Goal: Find specific fact: Find specific fact

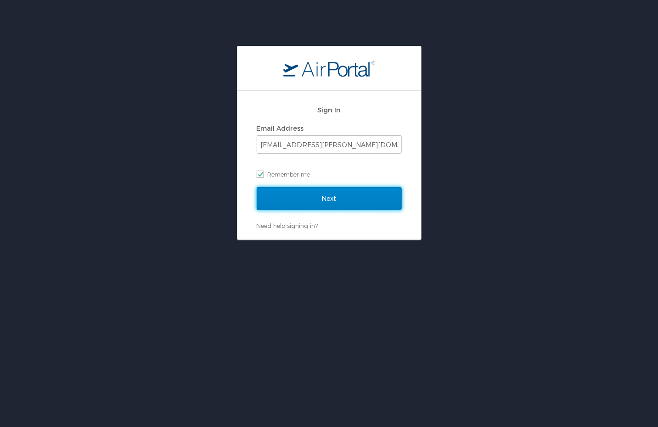
click at [311, 204] on input "Next" at bounding box center [329, 198] width 145 height 23
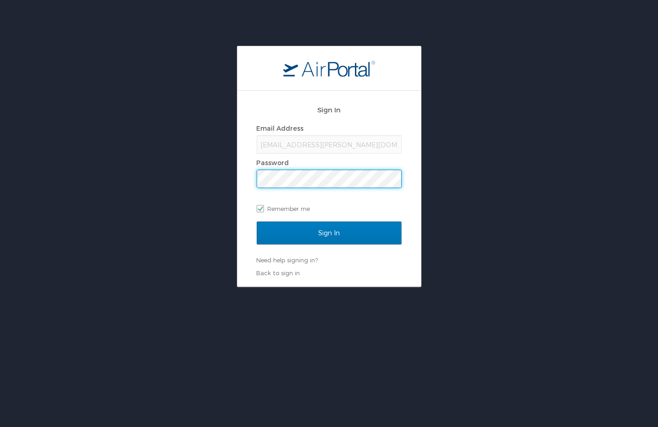
click at [257, 222] on input "Sign In" at bounding box center [329, 233] width 145 height 23
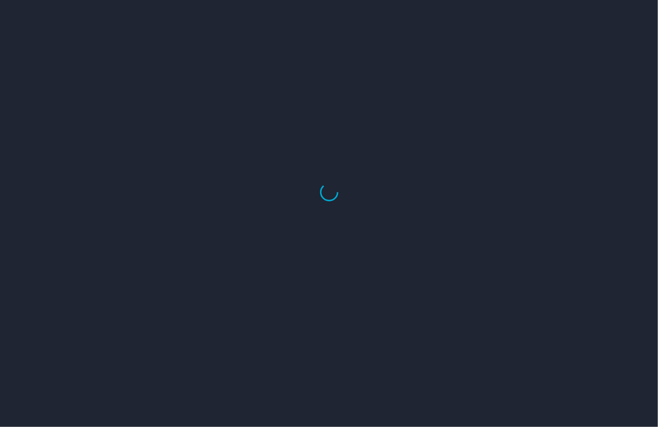
select select "US"
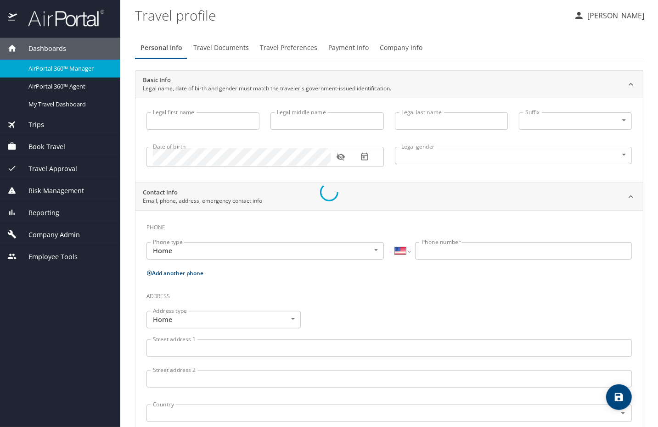
type input "Luke"
type input "Crismon"
type input "Beachley"
type input "Undisclosed"
type input "Teri"
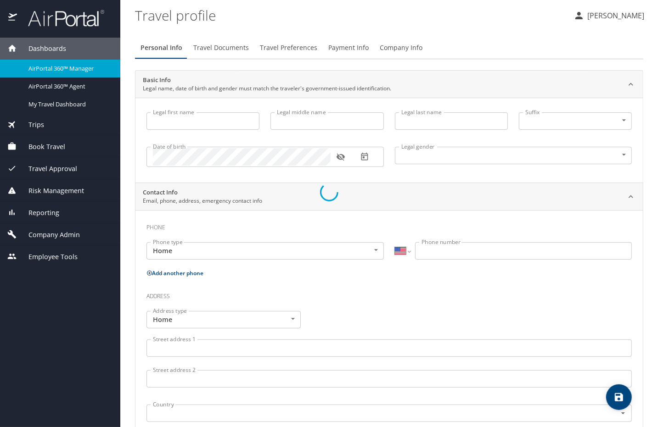
type input "Beachley"
type input "(801) 717-7714"
select select "US"
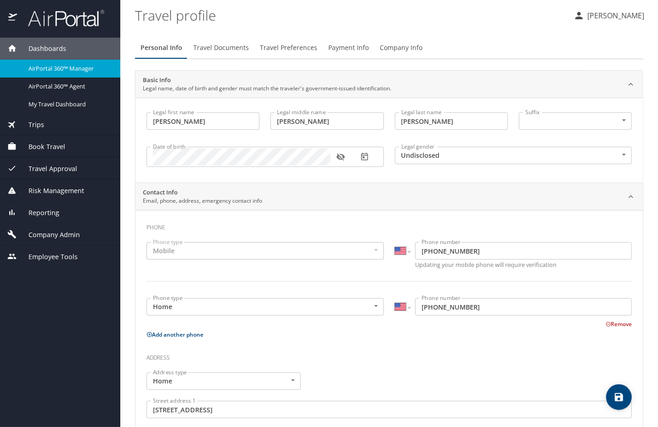
click at [55, 73] on span "AirPortal 360™ Manager" at bounding box center [68, 68] width 81 height 9
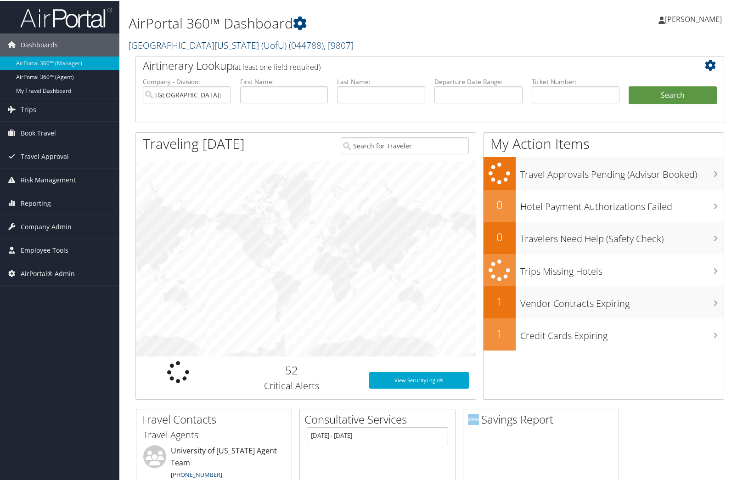
click at [197, 41] on link "University Of Utah (UofU) ( 044788 ) , [ 9807 ]" at bounding box center [241, 44] width 225 height 12
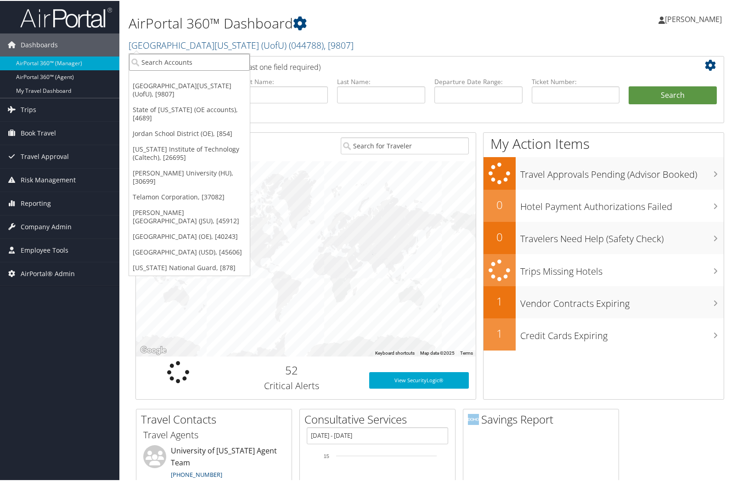
click at [195, 61] on input "search" at bounding box center [189, 61] width 121 height 17
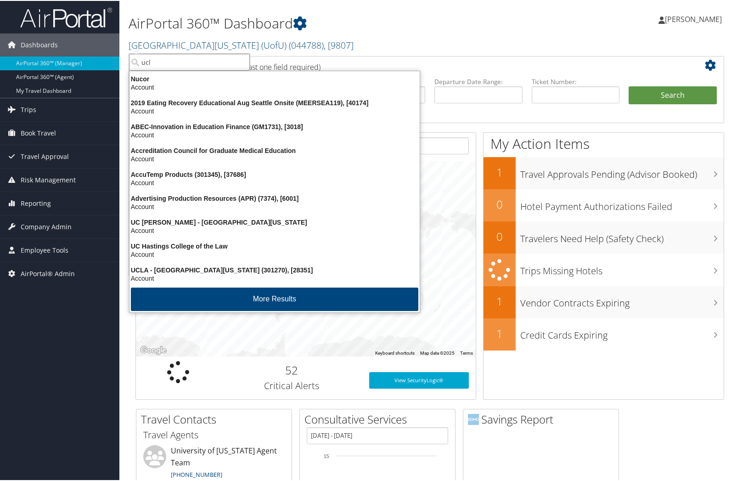
type input "ucla"
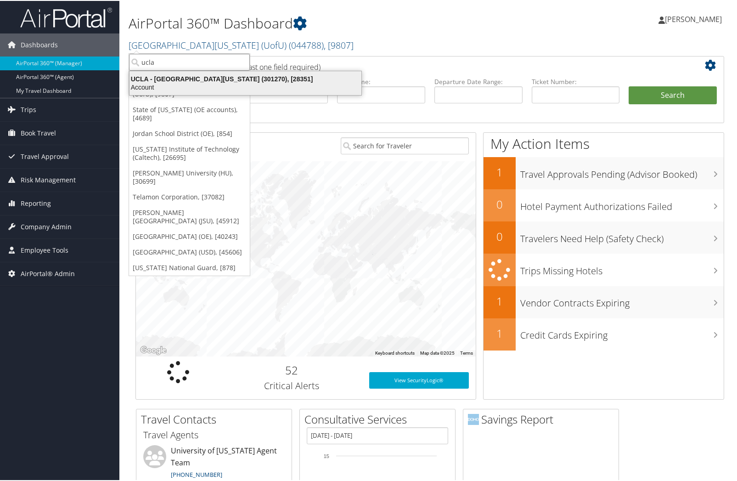
click at [209, 80] on div "UCLA - University of California Los Angeles (301270), [28351]" at bounding box center [245, 78] width 243 height 8
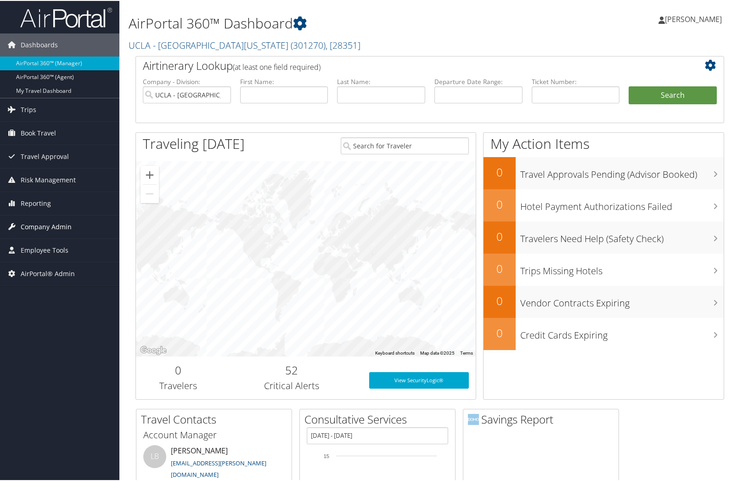
click at [32, 226] on span "Company Admin" at bounding box center [46, 225] width 51 height 23
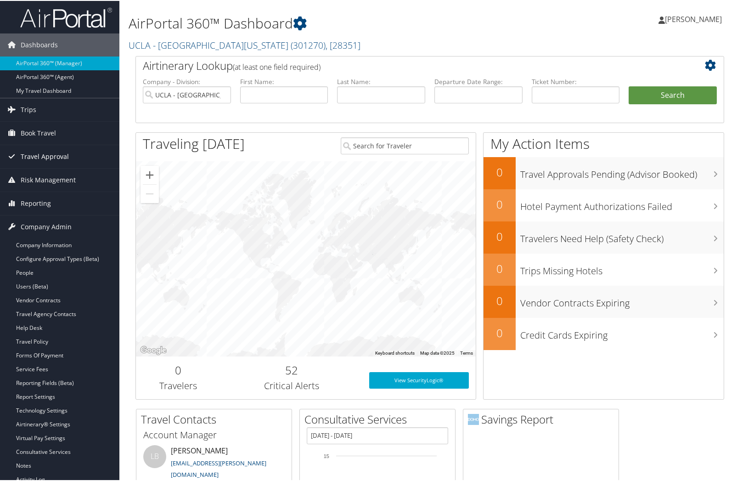
click at [38, 157] on span "Travel Approval" at bounding box center [45, 155] width 48 height 23
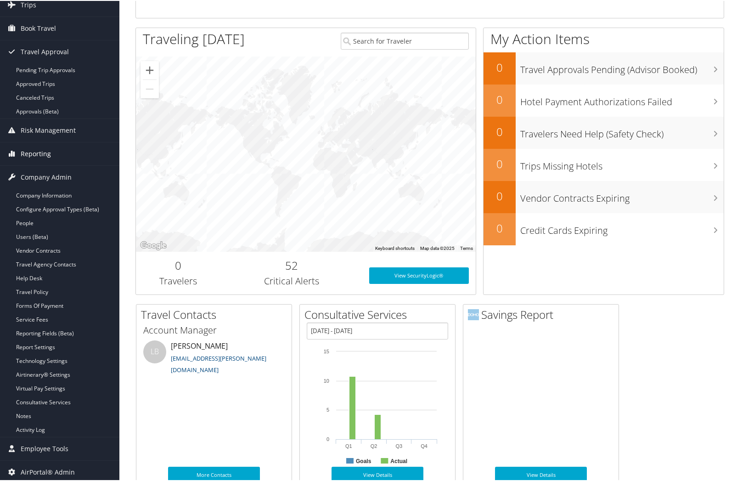
scroll to position [106, 0]
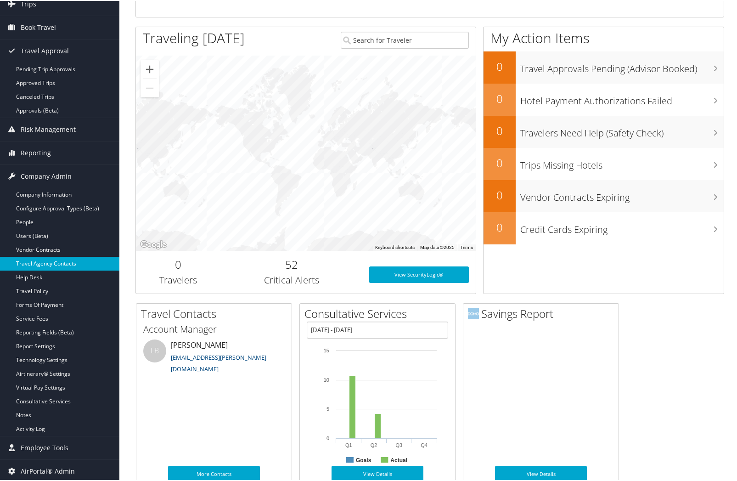
click at [55, 263] on link "Travel Agency Contacts" at bounding box center [59, 263] width 119 height 14
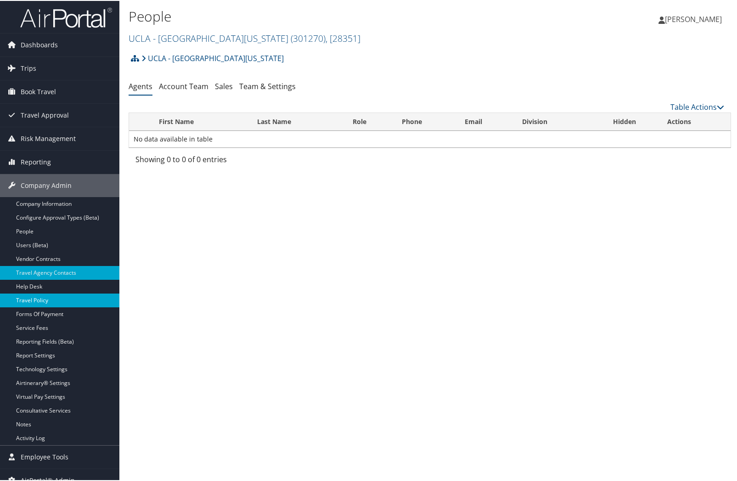
click at [44, 298] on link "Travel Policy" at bounding box center [59, 299] width 119 height 14
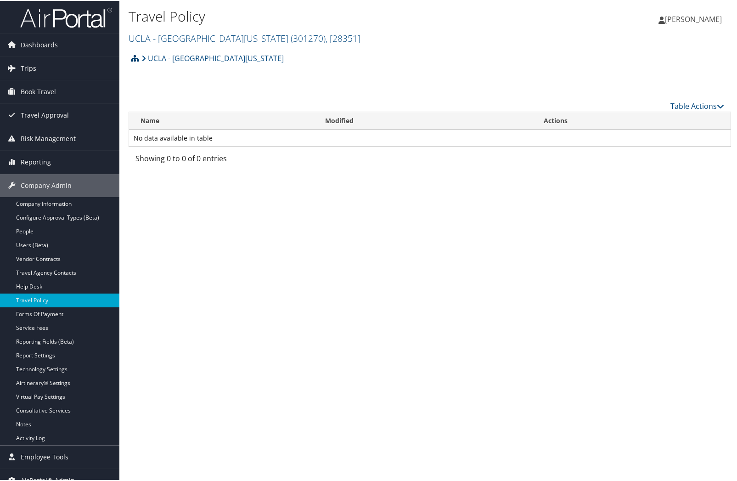
click at [134, 60] on icon at bounding box center [135, 57] width 8 height 7
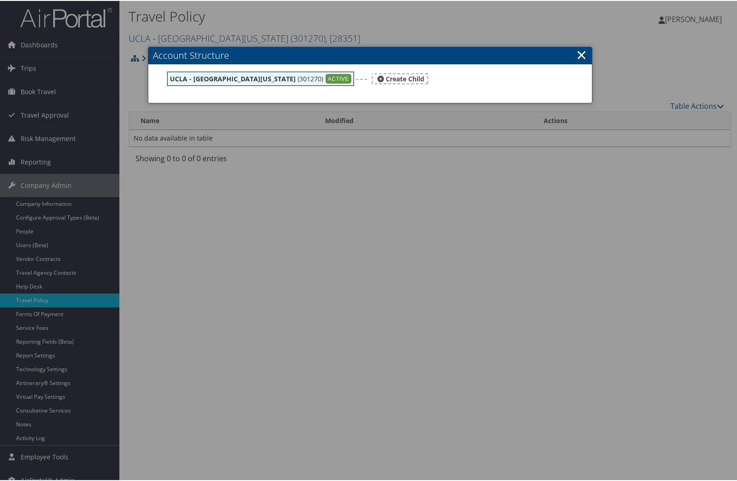
click at [192, 78] on b "UCLA - [GEOGRAPHIC_DATA][US_STATE]" at bounding box center [233, 77] width 126 height 9
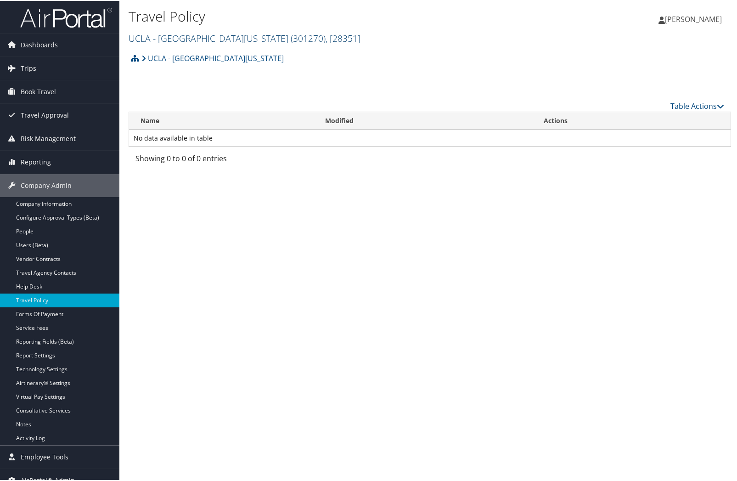
click at [149, 35] on link "UCLA - [GEOGRAPHIC_DATA][US_STATE] ( 301270 ) , [ 28351 ]" at bounding box center [245, 37] width 232 height 12
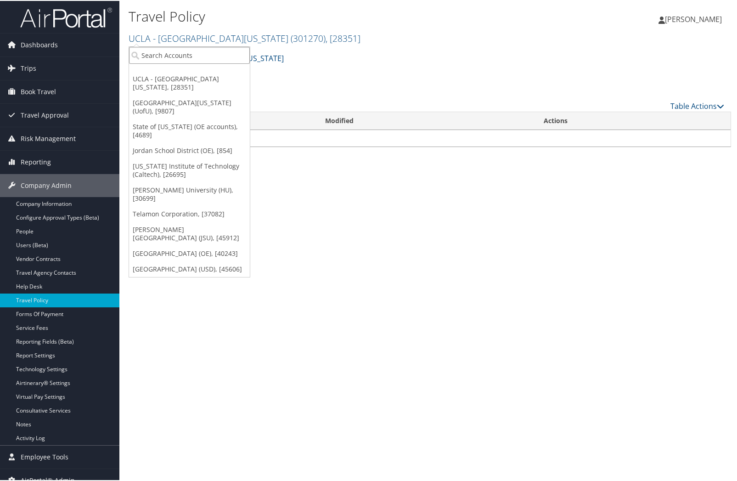
click at [158, 51] on input "search" at bounding box center [189, 54] width 121 height 17
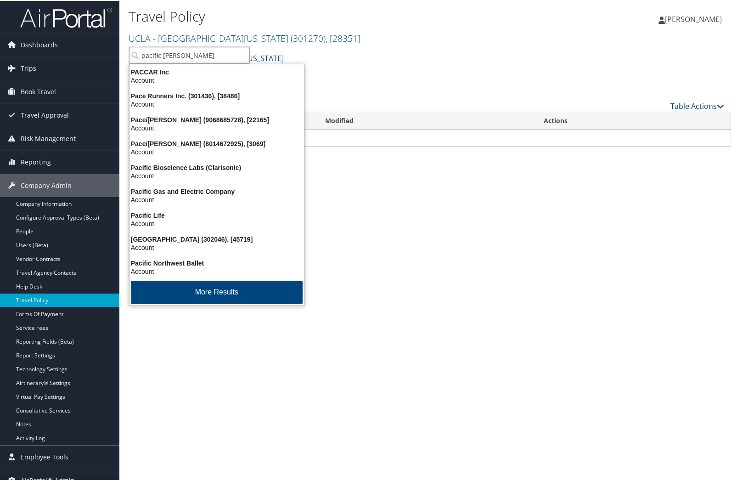
type input "pacific luther"
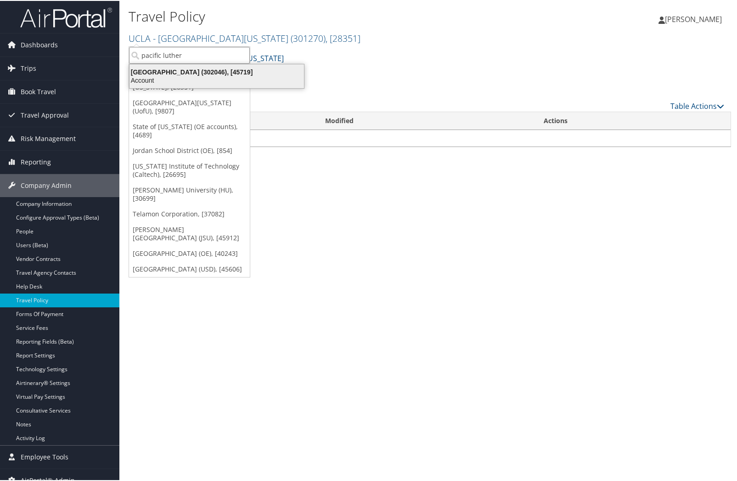
click at [157, 68] on div "Pacific Lutheran University (302046), [45719]" at bounding box center [216, 71] width 185 height 8
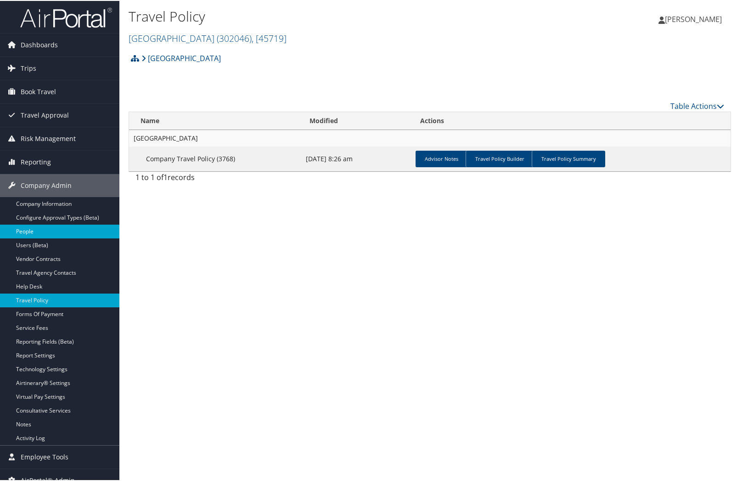
click at [22, 229] on link "People" at bounding box center [59, 231] width 119 height 14
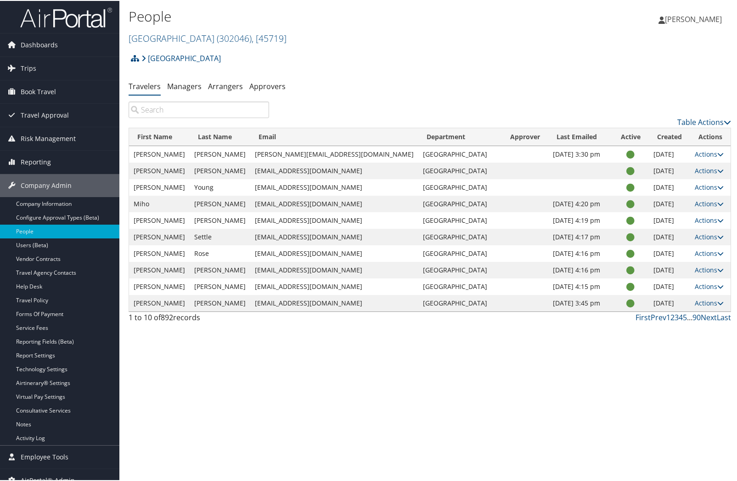
click at [174, 110] on input "search" at bounding box center [199, 109] width 140 height 17
paste input "[PERSON_NAME]"
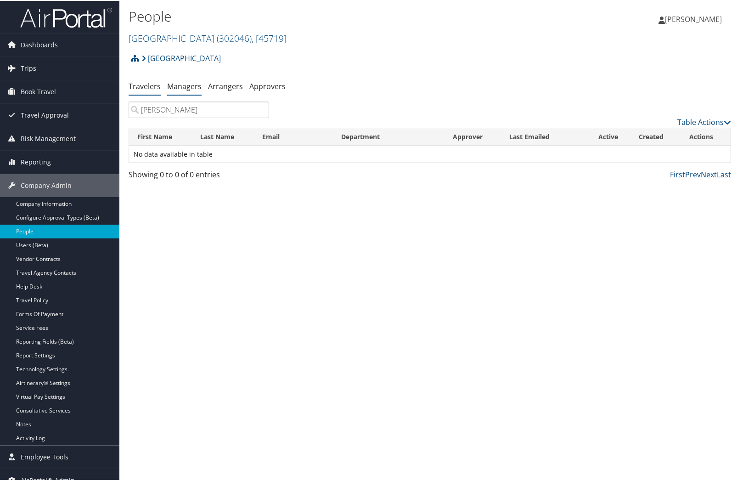
type input "Angie Hambrick"
click at [172, 91] on li "Managers" at bounding box center [184, 86] width 34 height 17
click at [175, 85] on link "Managers" at bounding box center [184, 85] width 34 height 10
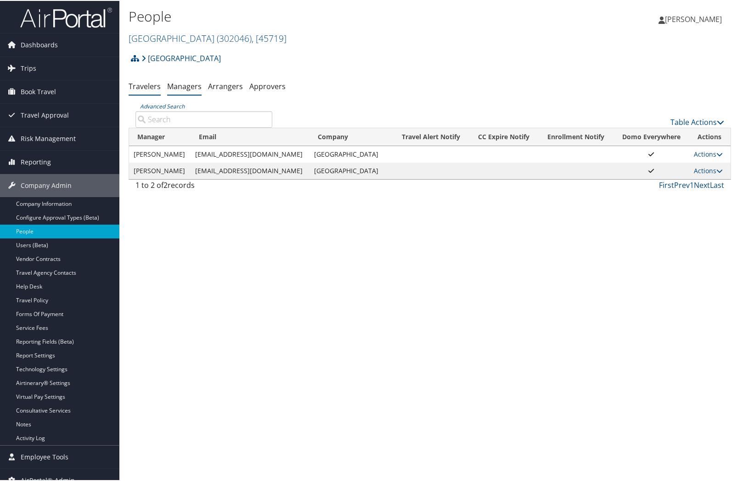
click at [143, 87] on link "Travelers" at bounding box center [145, 85] width 32 height 10
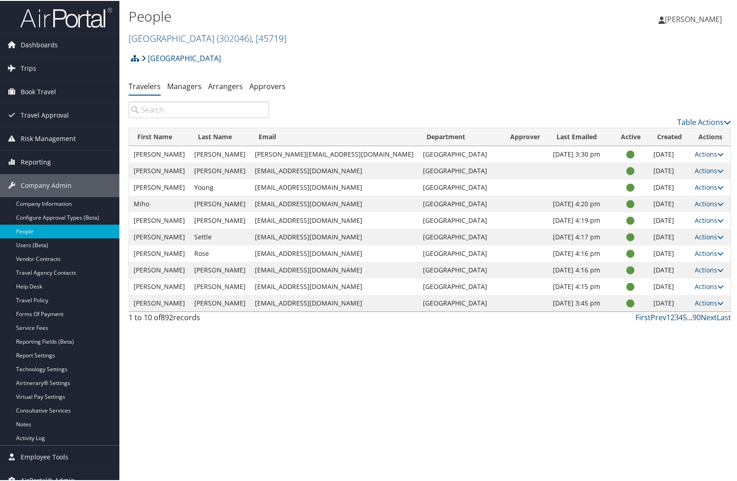
click at [159, 107] on input "search" at bounding box center [199, 109] width 140 height 17
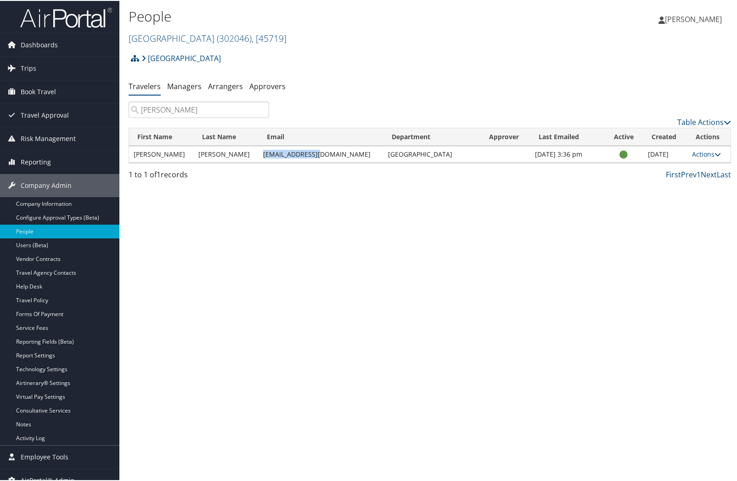
drag, startPoint x: 317, startPoint y: 153, endPoint x: 258, endPoint y: 154, distance: 59.7
click at [258, 154] on td "[EMAIL_ADDRESS][DOMAIN_NAME]" at bounding box center [320, 153] width 125 height 17
copy td "[EMAIL_ADDRESS][DOMAIN_NAME]"
click at [162, 107] on input "[PERSON_NAME]" at bounding box center [199, 109] width 140 height 17
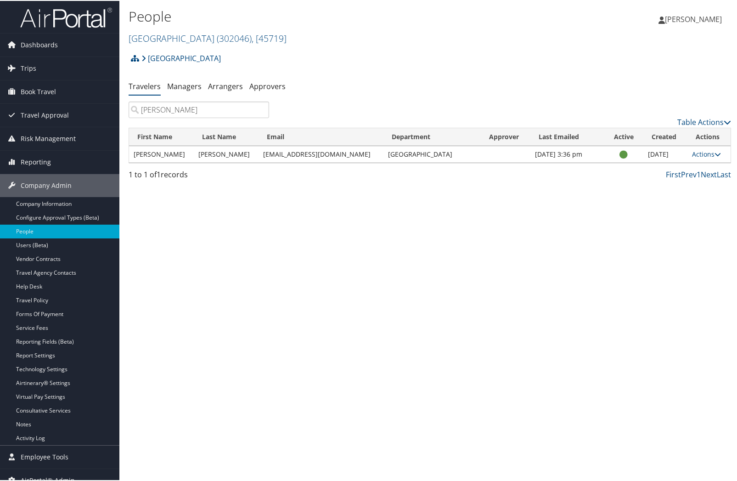
click at [162, 107] on input "[PERSON_NAME]" at bounding box center [199, 109] width 140 height 17
drag, startPoint x: 313, startPoint y: 154, endPoint x: 258, endPoint y: 155, distance: 55.1
click at [258, 155] on td "[EMAIL_ADDRESS][DOMAIN_NAME]" at bounding box center [320, 153] width 125 height 17
copy td "[EMAIL_ADDRESS][DOMAIN_NAME]"
click at [151, 108] on input "[PERSON_NAME]" at bounding box center [199, 109] width 140 height 17
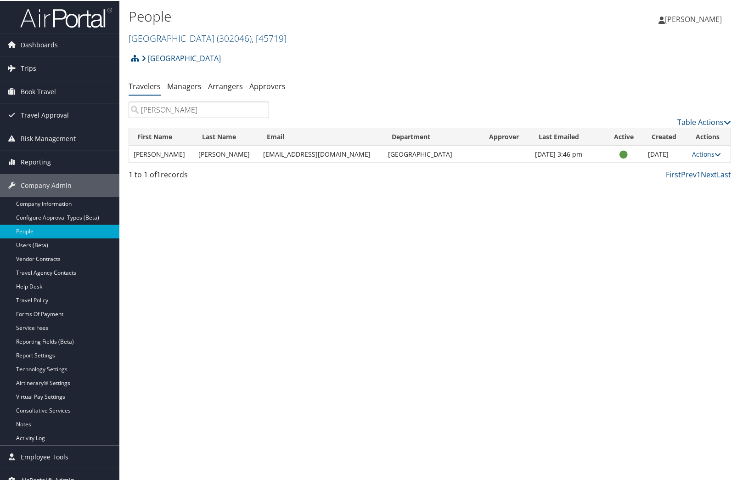
click at [151, 108] on input "[PERSON_NAME]" at bounding box center [199, 109] width 140 height 17
paste input "[PERSON_NAME]"
type input "[PERSON_NAME]"
drag, startPoint x: 310, startPoint y: 152, endPoint x: 258, endPoint y: 155, distance: 51.9
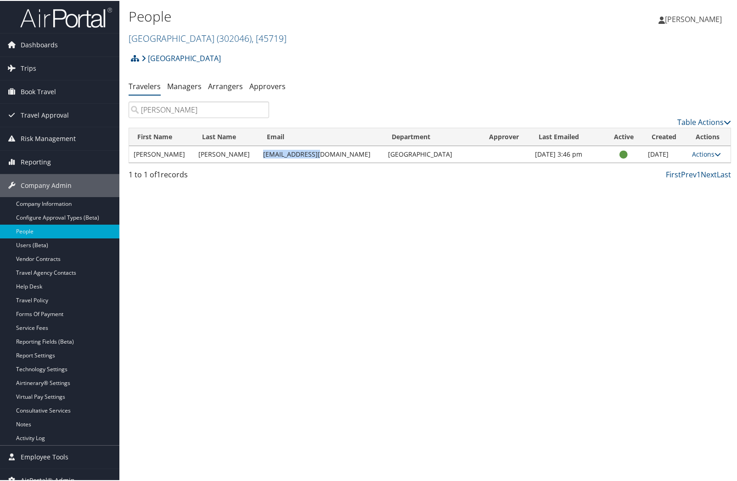
click at [258, 155] on td "[EMAIL_ADDRESS][DOMAIN_NAME]" at bounding box center [320, 153] width 125 height 17
copy td "[EMAIL_ADDRESS][DOMAIN_NAME]"
